Goal: Task Accomplishment & Management: Manage account settings

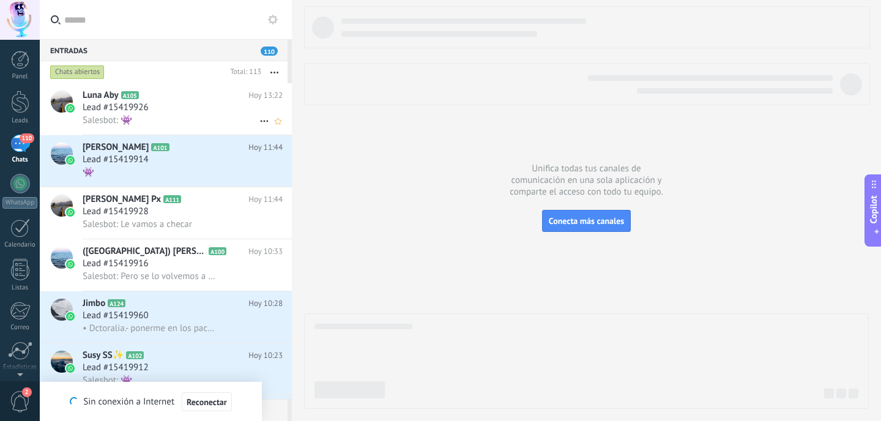
click at [229, 122] on div "Salesbot: 👾" at bounding box center [183, 120] width 200 height 13
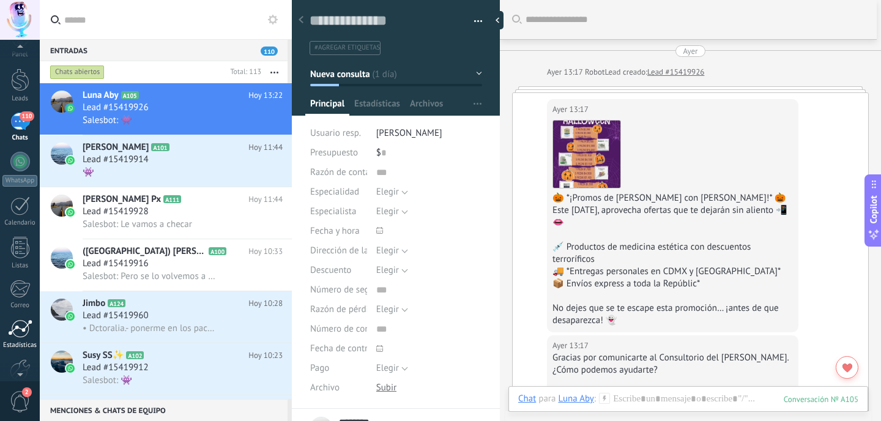
click at [20, 339] on link "Estadísticas" at bounding box center [20, 334] width 40 height 30
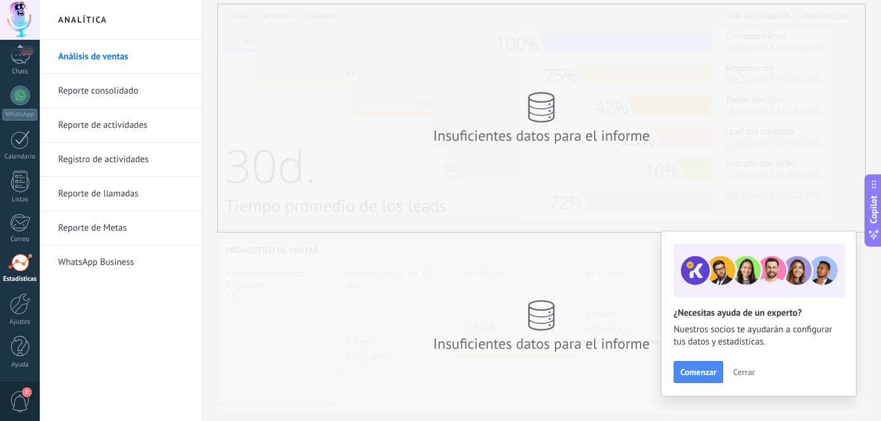
scroll to position [294, 0]
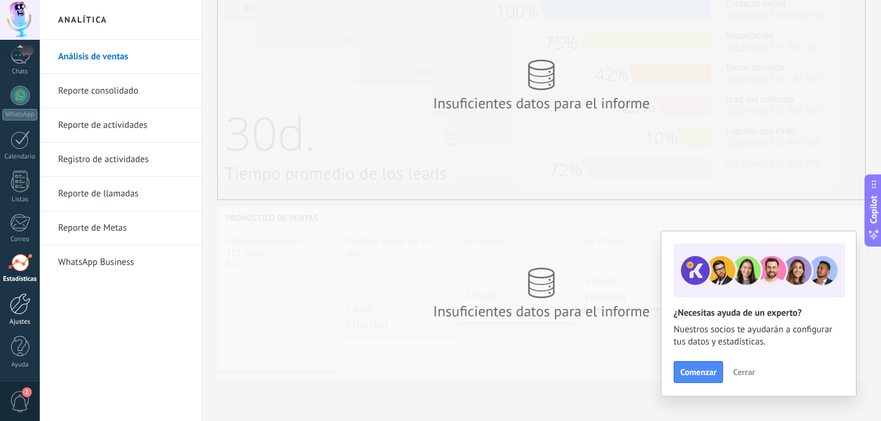
click at [21, 321] on div "Ajustes" at bounding box center [19, 322] width 35 height 8
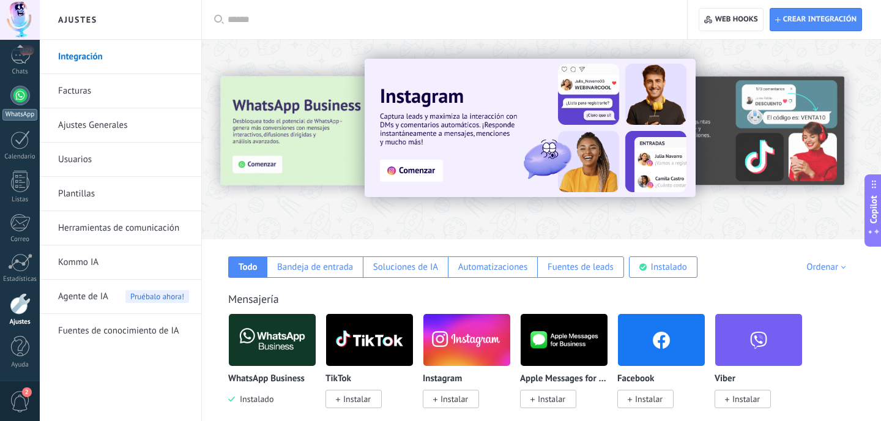
click at [27, 99] on div at bounding box center [20, 96] width 20 height 20
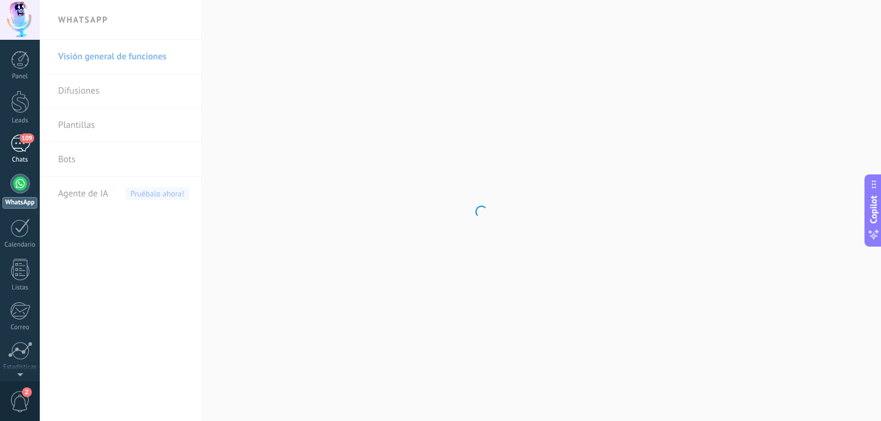
click at [21, 147] on div "109" at bounding box center [20, 144] width 20 height 18
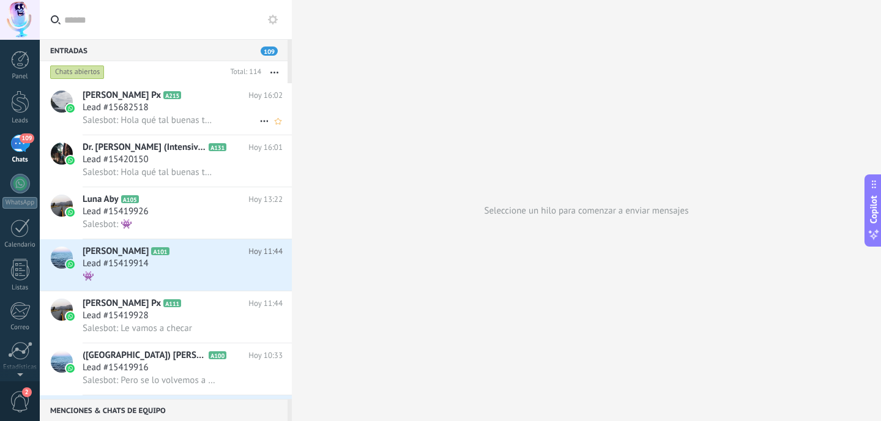
click at [231, 113] on div "Lead #15682518" at bounding box center [183, 108] width 200 height 12
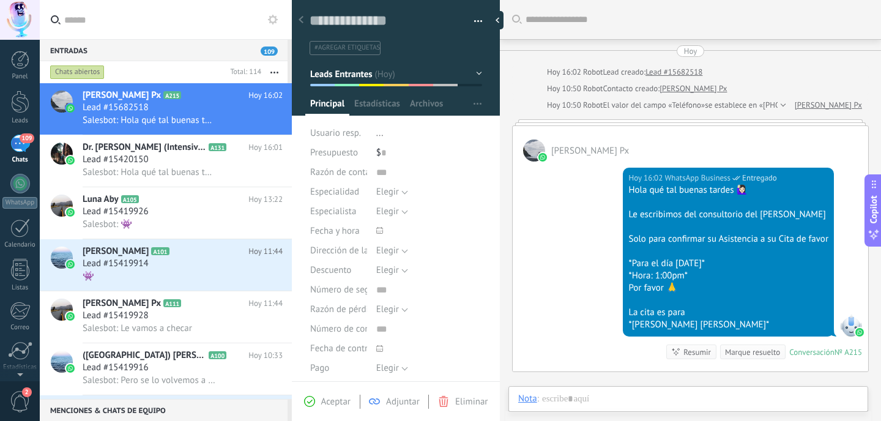
scroll to position [176, 0]
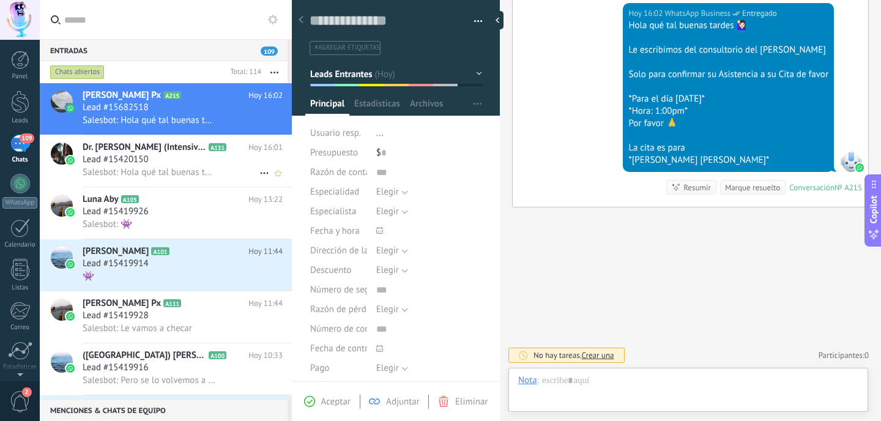
click at [225, 164] on div "Lead #15420150" at bounding box center [183, 160] width 200 height 12
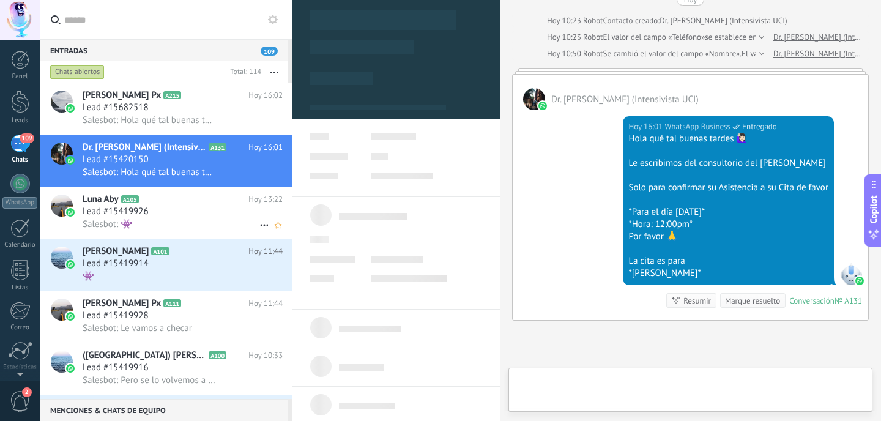
scroll to position [18, 0]
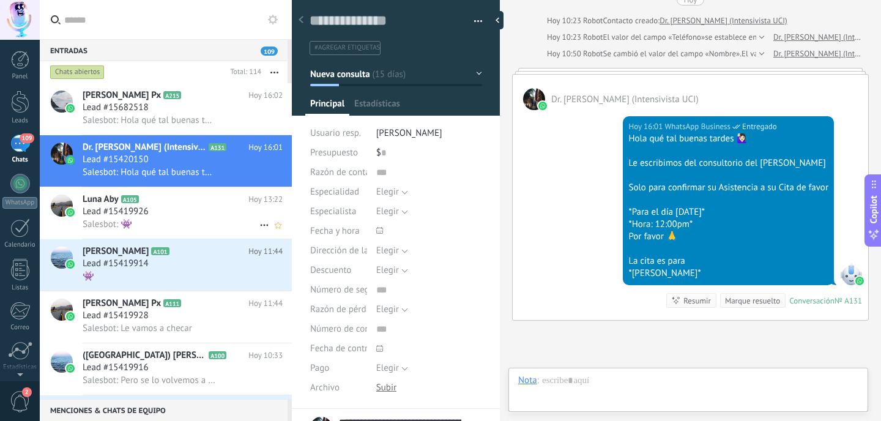
click at [228, 221] on div "Salesbot: 👾" at bounding box center [183, 224] width 200 height 13
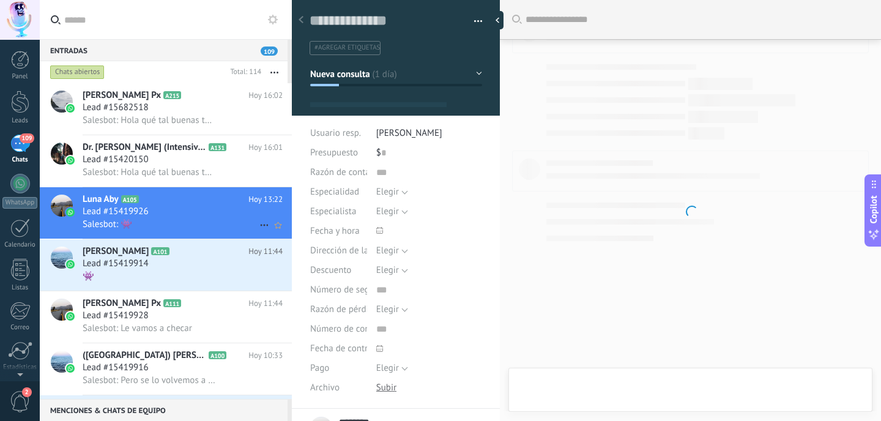
type textarea "**********"
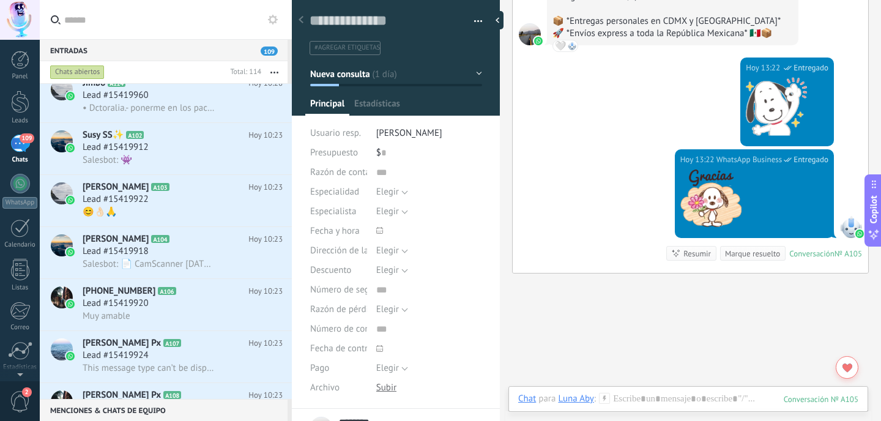
scroll to position [327, 0]
click at [19, 58] on div at bounding box center [20, 60] width 18 height 18
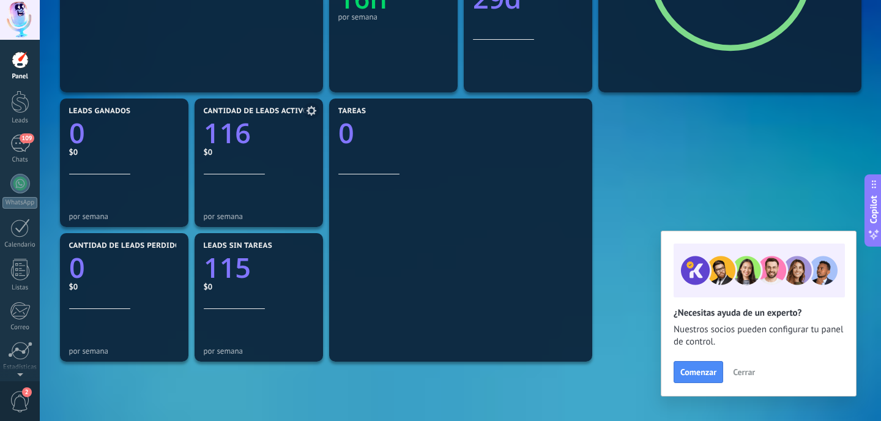
scroll to position [341, 0]
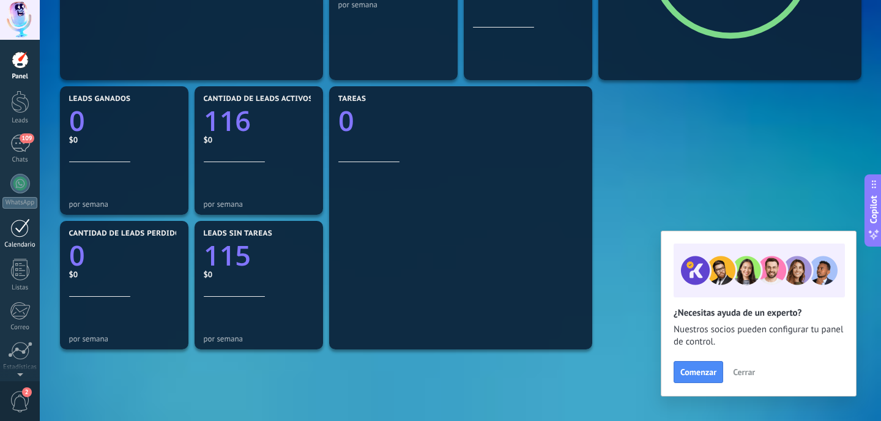
click at [15, 233] on div at bounding box center [20, 227] width 20 height 19
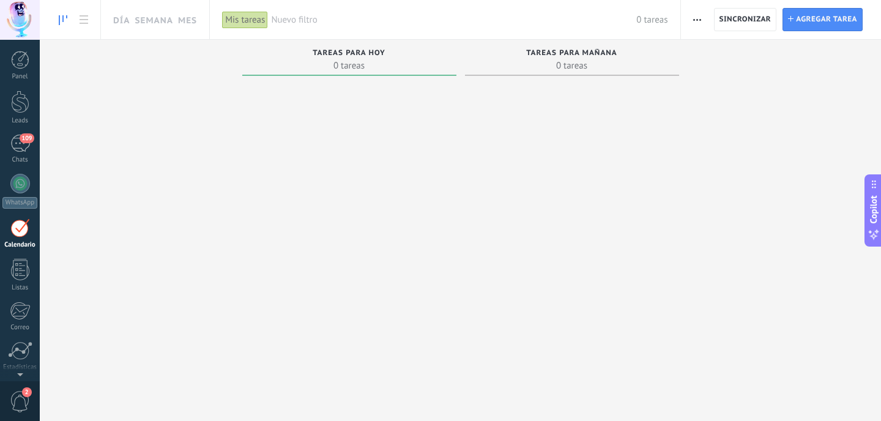
scroll to position [35, 0]
click at [24, 242] on div at bounding box center [20, 233] width 18 height 21
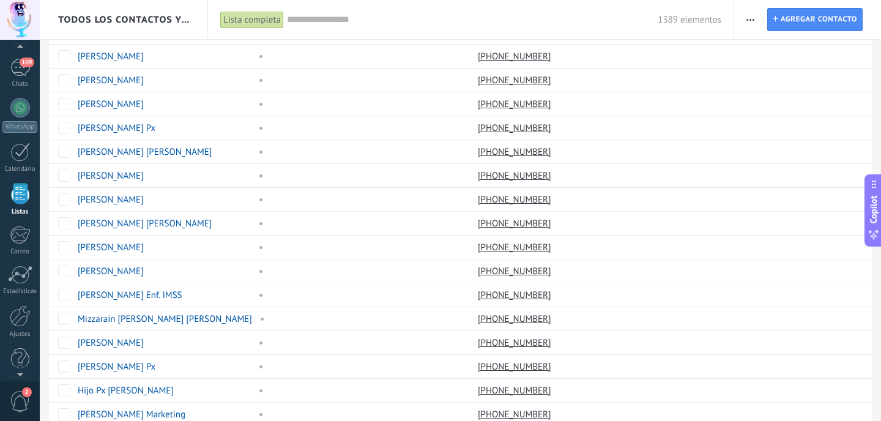
scroll to position [886, 0]
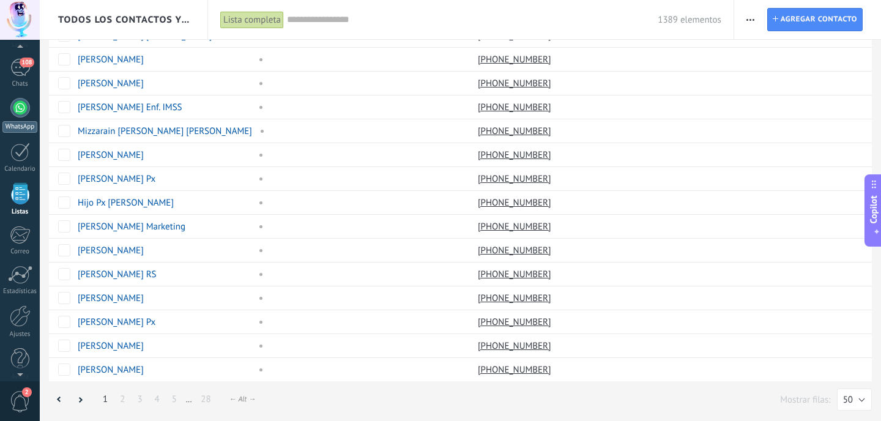
click at [5, 112] on link "WhatsApp" at bounding box center [20, 115] width 40 height 35
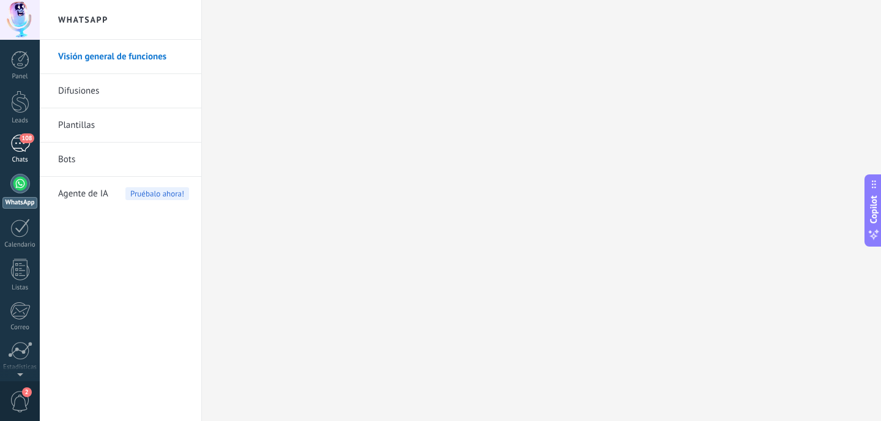
click at [21, 150] on div "108" at bounding box center [20, 144] width 20 height 18
